Goal: Information Seeking & Learning: Learn about a topic

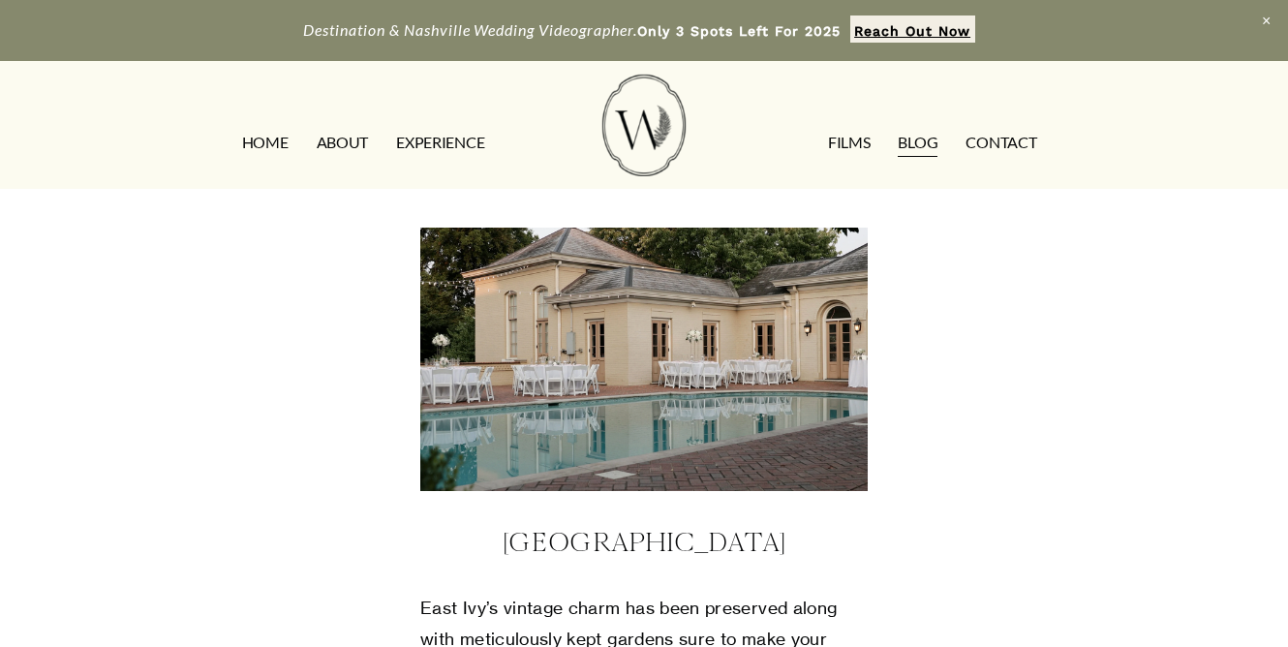
scroll to position [5442, 0]
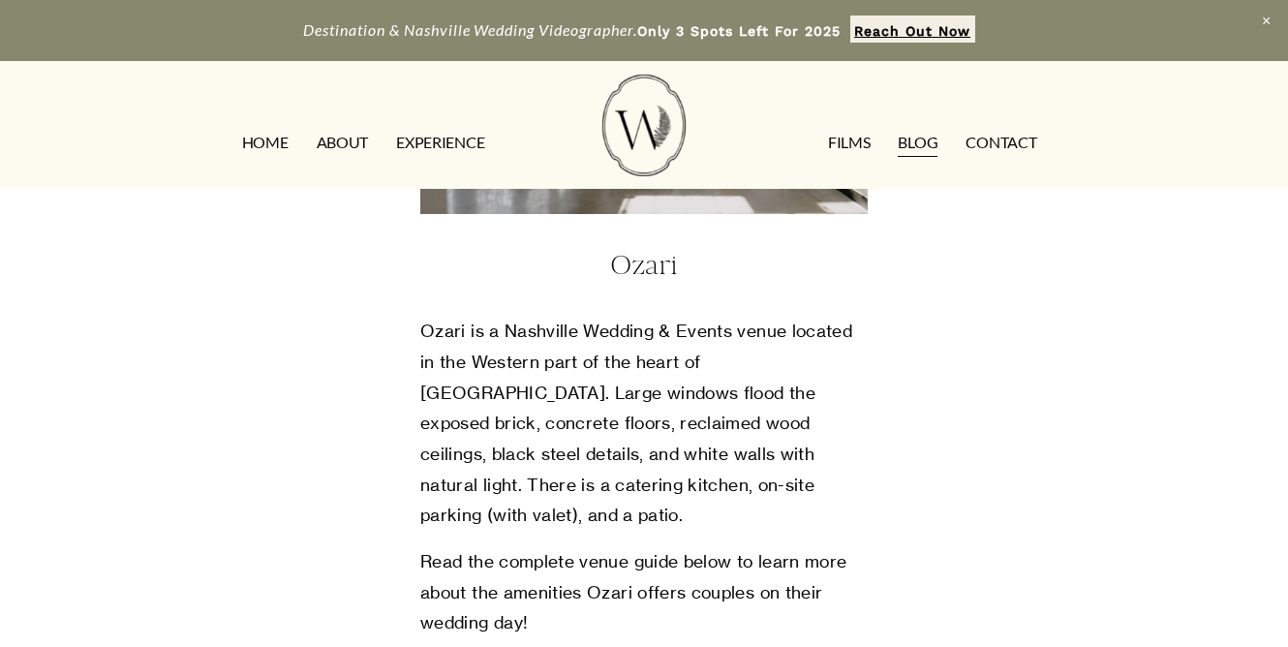
scroll to position [6348, 0]
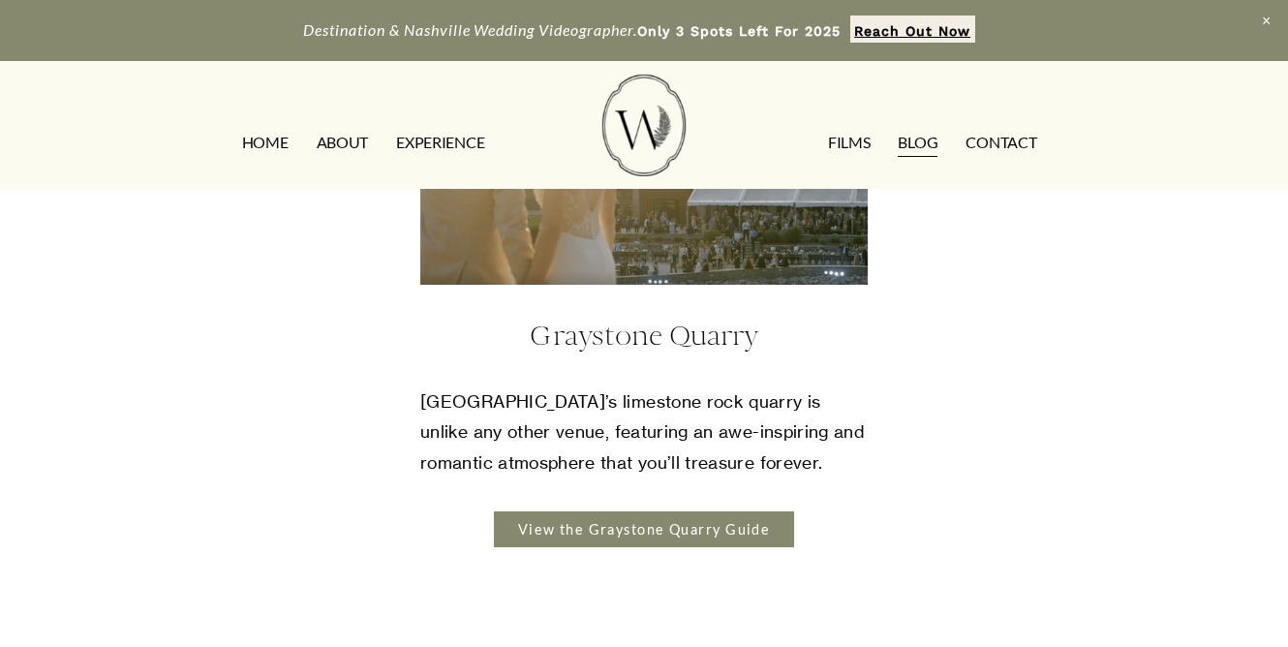
scroll to position [7120, 0]
click at [732, 512] on link "View the Graystone Quarry Guide" at bounding box center [644, 530] width 300 height 36
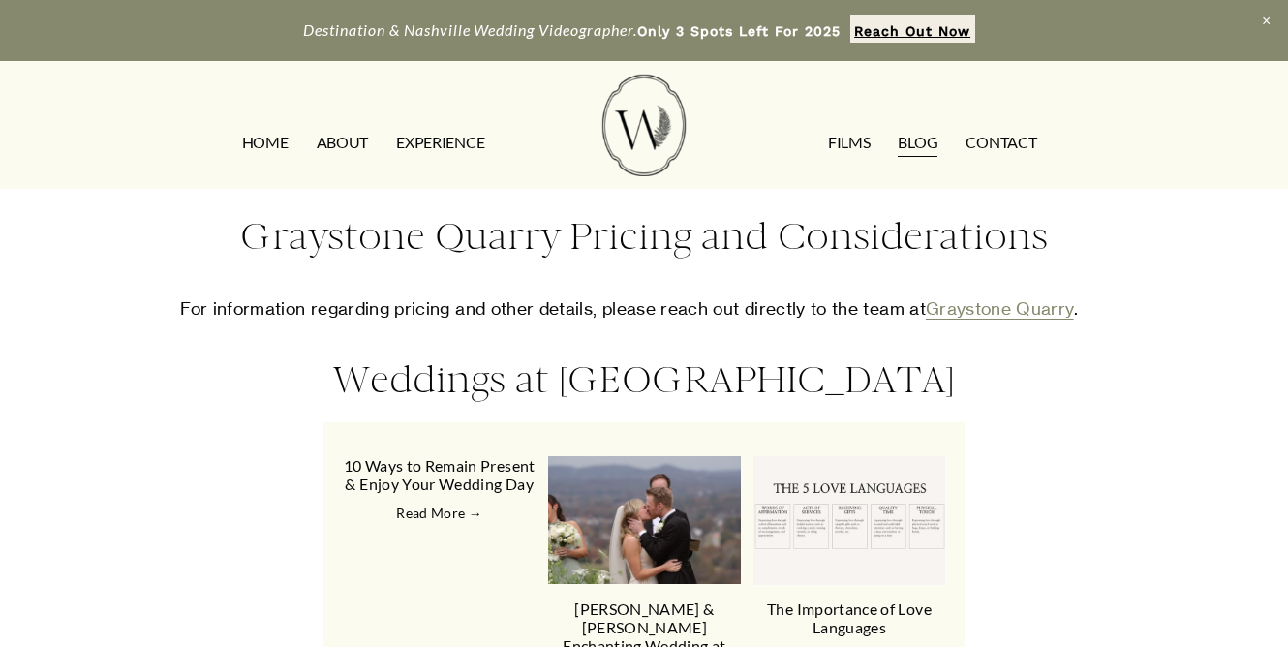
scroll to position [3585, 0]
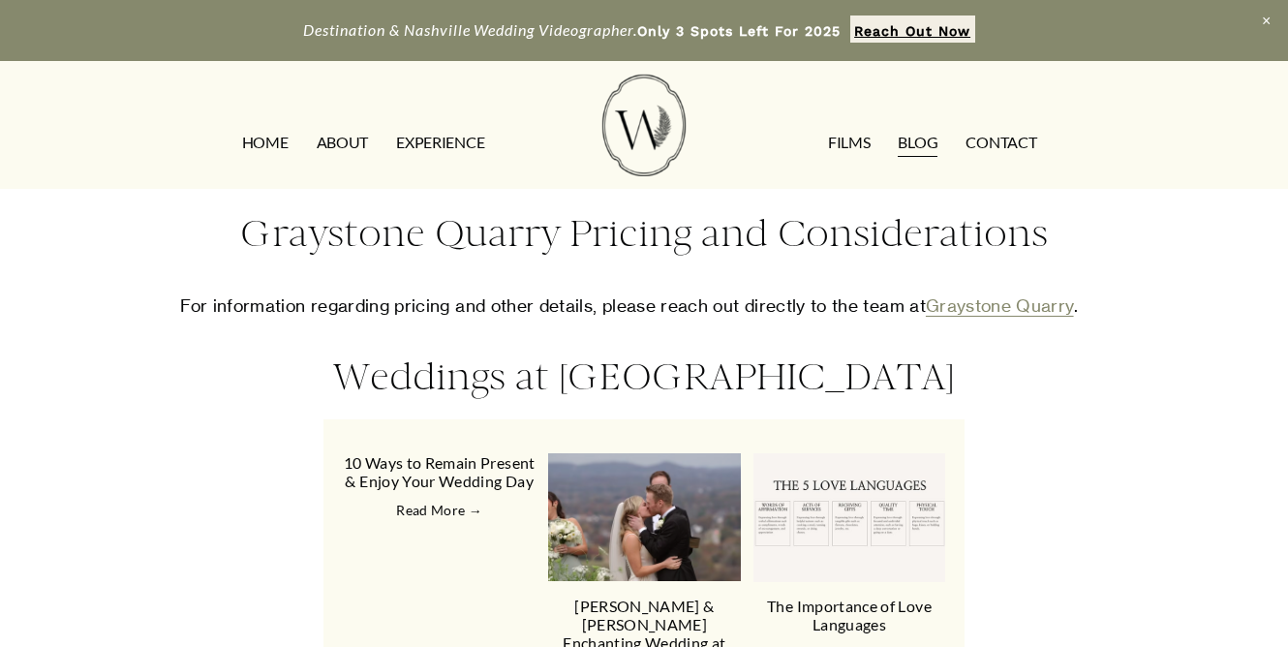
click at [971, 306] on link "Graystone Quarry" at bounding box center [1000, 305] width 148 height 20
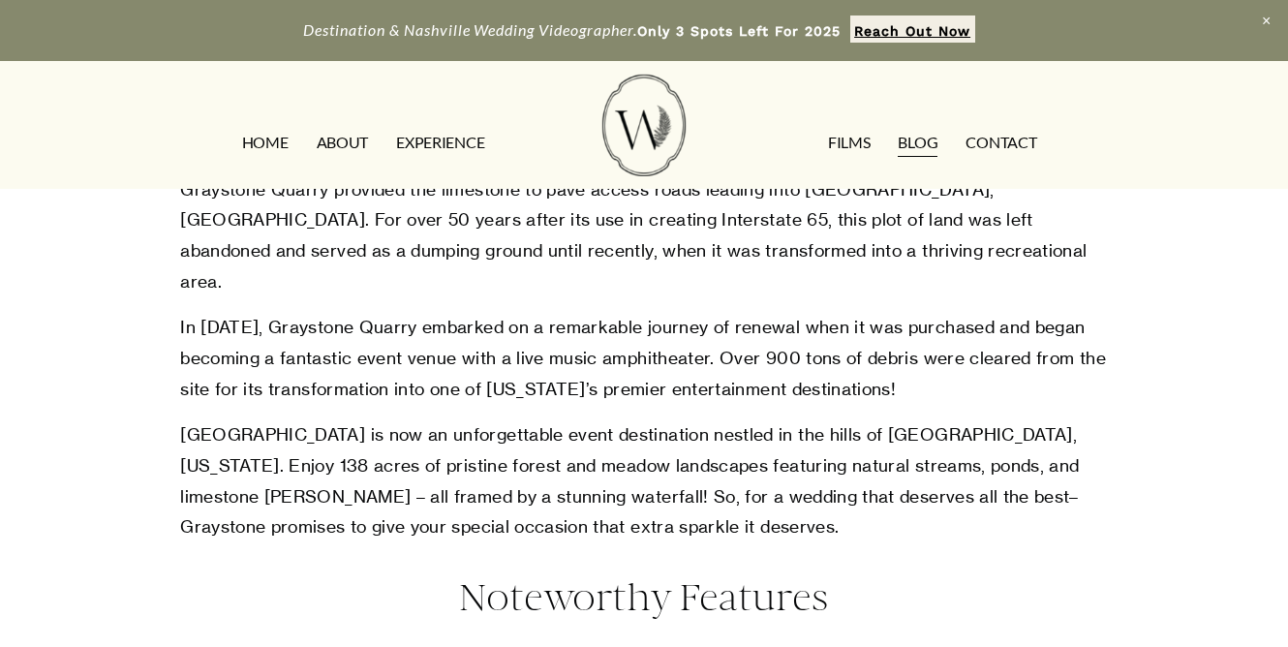
scroll to position [0, 0]
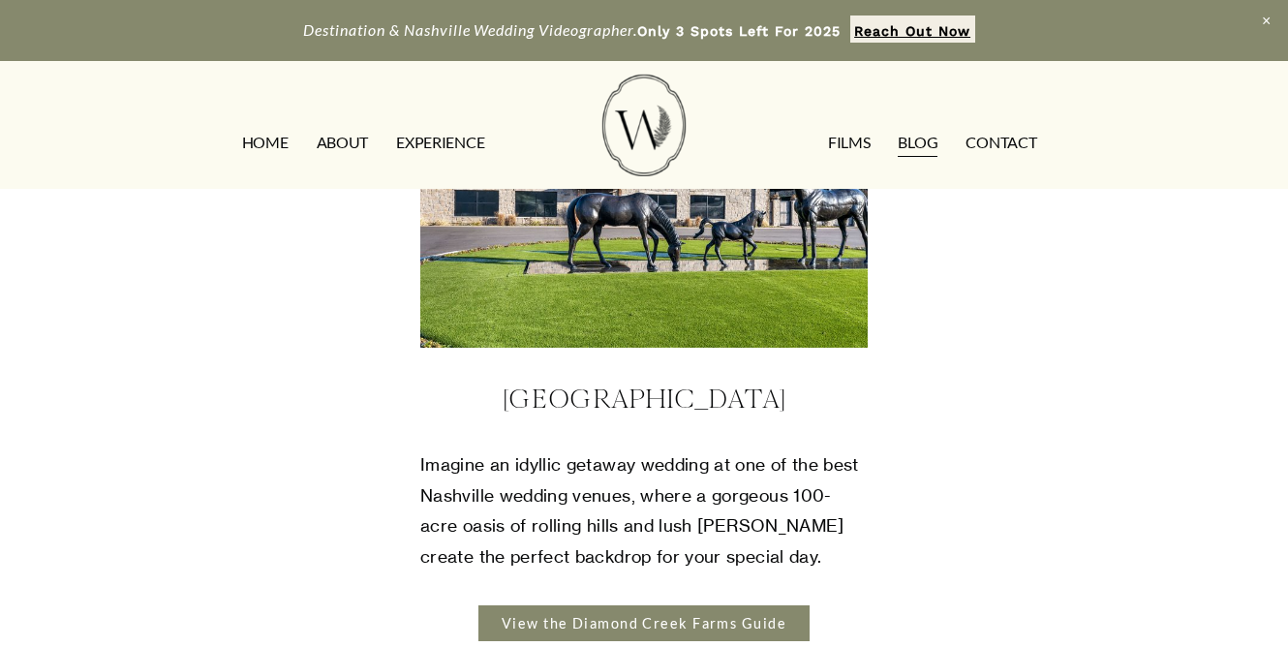
scroll to position [7734, 0]
click at [711, 604] on link "View the Diamond Creek Farms Guide" at bounding box center [644, 622] width 332 height 36
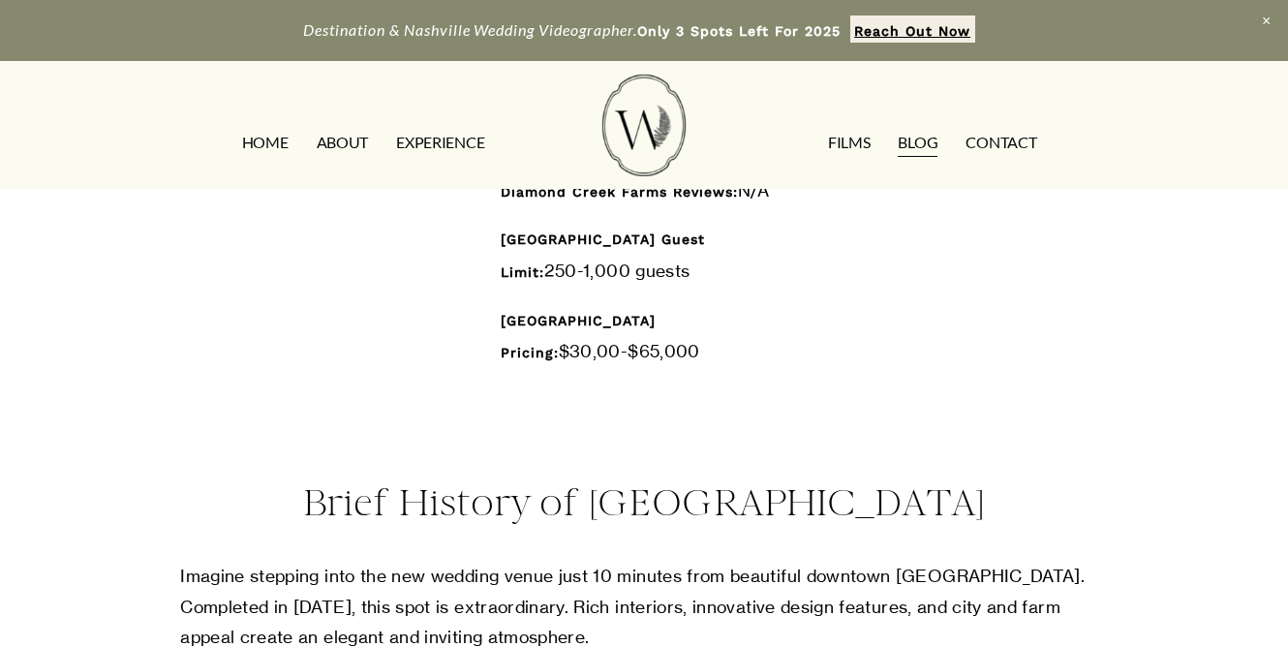
scroll to position [1081, 0]
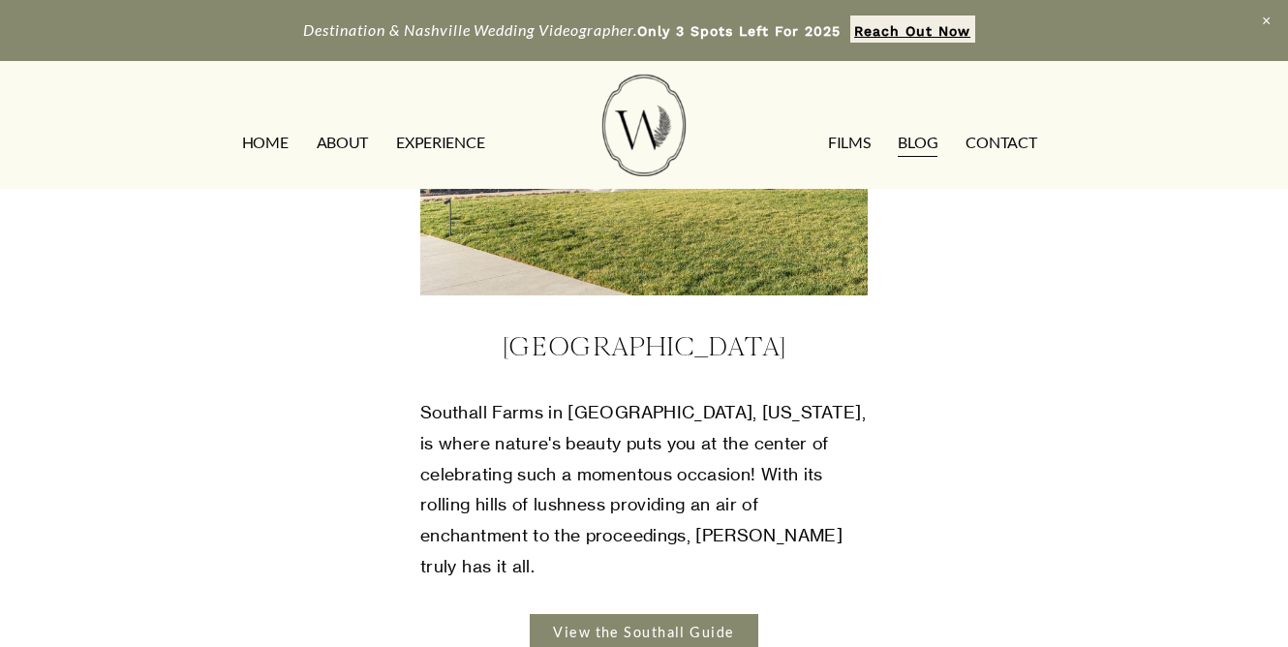
scroll to position [807, 0]
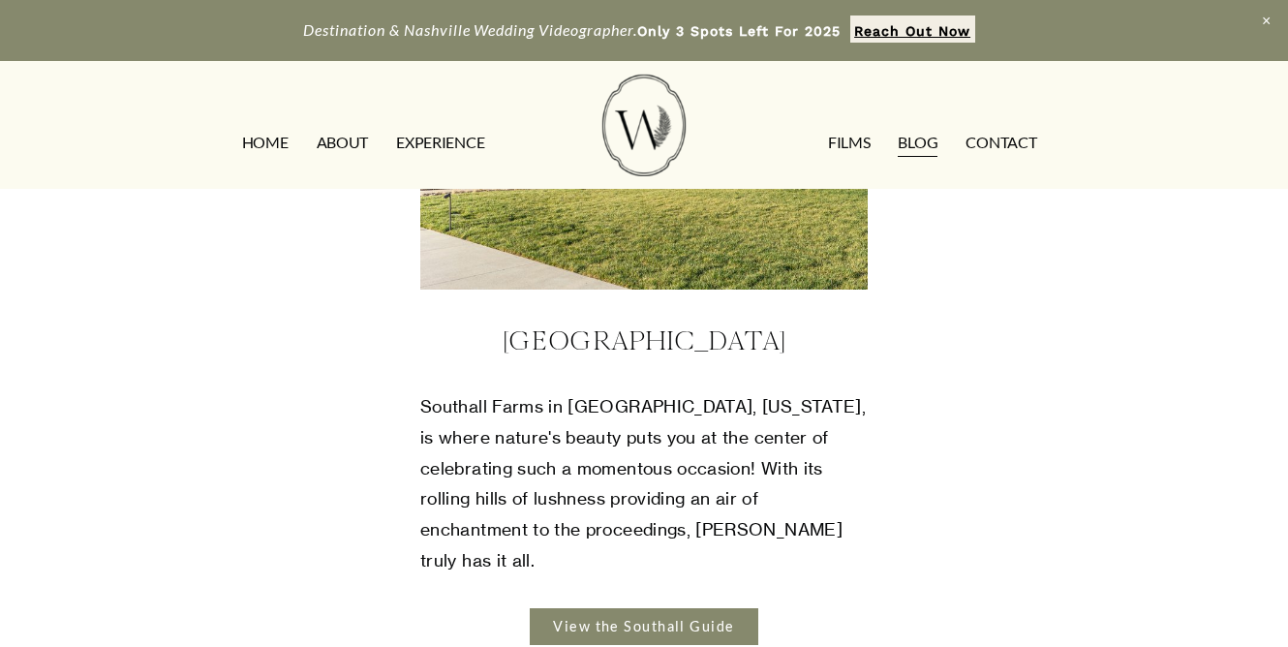
click at [657, 608] on link "View the Southall Guide" at bounding box center [644, 626] width 229 height 36
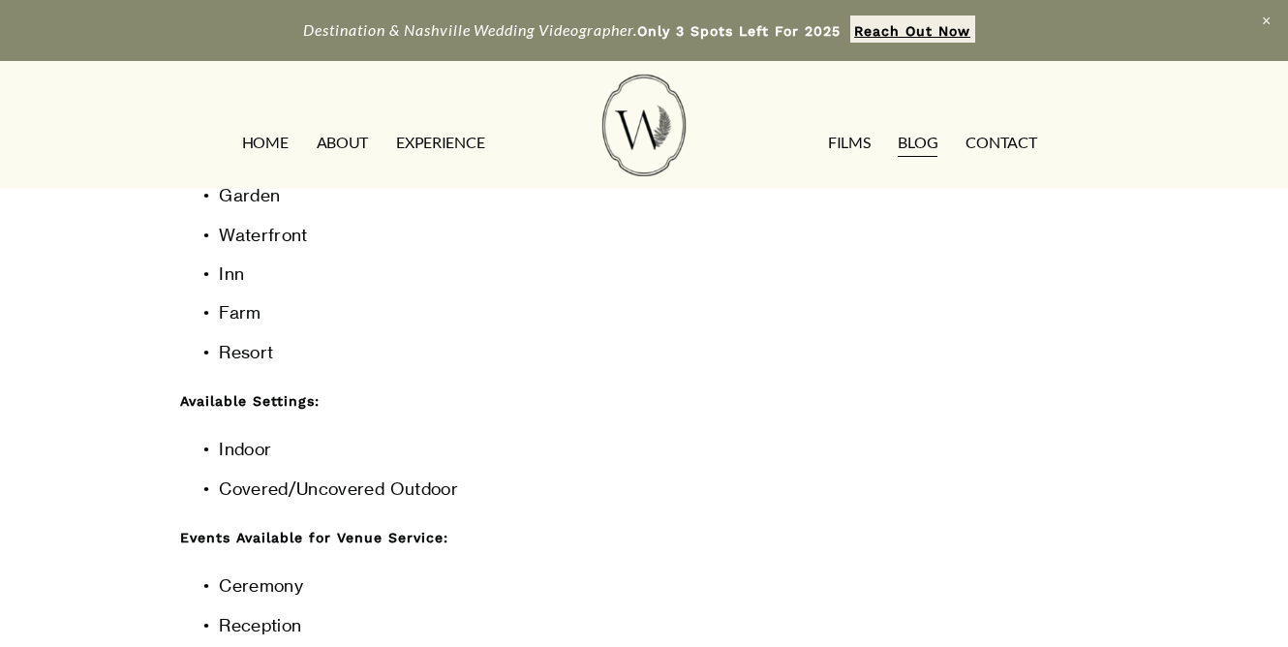
scroll to position [6836, 0]
